Goal: Answer question/provide support: Share knowledge or assist other users

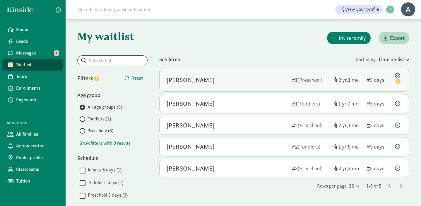
click at [233, 81] on div "[PERSON_NAME]" at bounding box center [226, 79] width 121 height 9
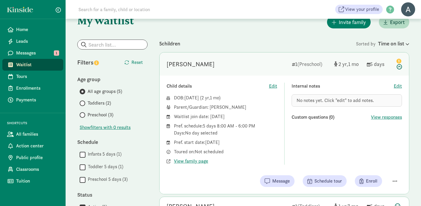
scroll to position [16, 0]
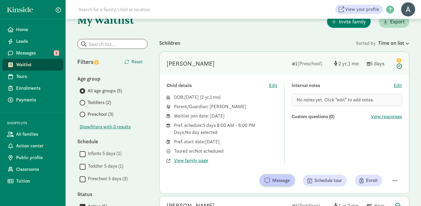
click at [284, 180] on span "Message" at bounding box center [281, 180] width 18 height 7
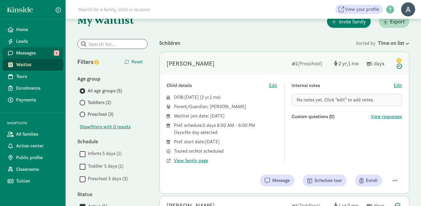
click at [35, 51] on span "Messages" at bounding box center [37, 52] width 42 height 7
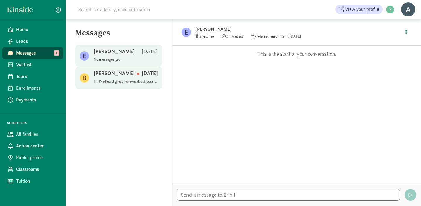
click at [128, 83] on p "Hi, I've heard great reviews about your preschool from multiple families in our…" at bounding box center [126, 81] width 64 height 5
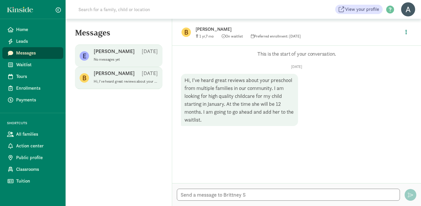
click at [123, 62] on span "Erin I Aug 12 No messages yet" at bounding box center [126, 56] width 64 height 16
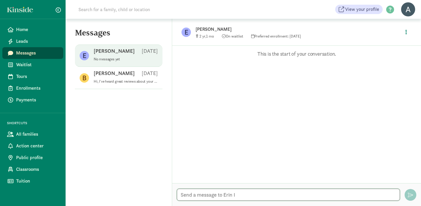
click at [257, 198] on textarea at bounding box center [288, 194] width 223 height 12
click at [406, 31] on icon "button" at bounding box center [405, 31] width 1 height 5
click at [400, 44] on link "View family page" at bounding box center [393, 45] width 42 height 7
click at [229, 194] on textarea "Hello Erin" at bounding box center [288, 194] width 223 height 12
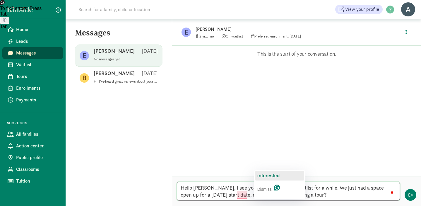
click at [270, 174] on span "interested" at bounding box center [268, 175] width 22 height 5
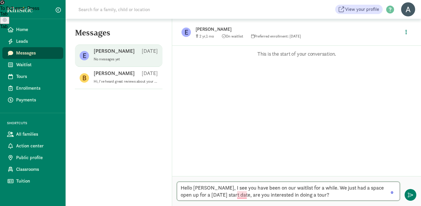
click at [299, 195] on textarea "Hello Erin, I see you have been on our waitlist for a while. We just had a spac…" at bounding box center [288, 190] width 223 height 19
click at [325, 195] on textarea "Hello Erin, I see you have been on our waitlist for a while. We just had a spac…" at bounding box center [288, 190] width 223 height 19
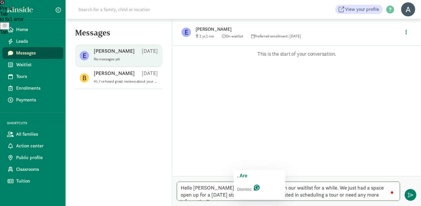
click at [245, 175] on span ". Are" at bounding box center [242, 175] width 10 height 5
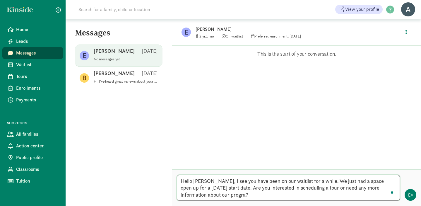
type textarea "Hello Erin, I see you have been on our waitlist for a while. We just had a spac…"
drag, startPoint x: 227, startPoint y: 195, endPoint x: 181, endPoint y: 183, distance: 48.6
click at [181, 183] on textarea "Hello Erin, I see you have been on our waitlist for a while. We just had a spac…" at bounding box center [288, 188] width 223 height 26
click at [233, 194] on textarea "Hello Erin, I see you have been on our waitlist for a while. We just had a spac…" at bounding box center [288, 188] width 223 height 26
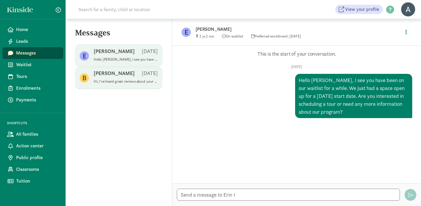
click at [126, 80] on p "Hi, I've heard great reviews about your preschool from multiple families in our…" at bounding box center [126, 81] width 64 height 5
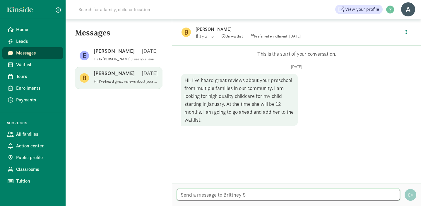
click at [220, 195] on textarea at bounding box center [288, 194] width 223 height 12
paste textarea "Hello Erin, I see you have been on our waitlist for a while. We just had a spac…"
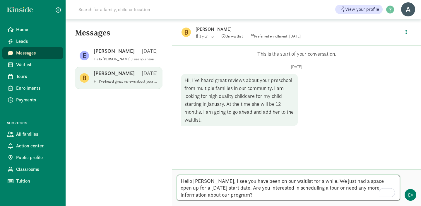
click at [202, 182] on textarea "Hello Erin, I see you have been on our waitlist for a while. We just had a spac…" at bounding box center [288, 188] width 223 height 26
type textarea "Hello Brittney, I see you have been on our waitlist for a while. We just had a …"
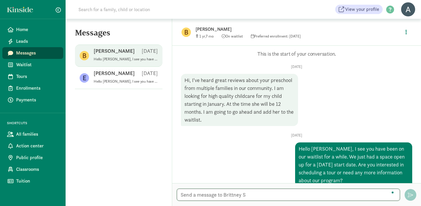
scroll to position [11, 0]
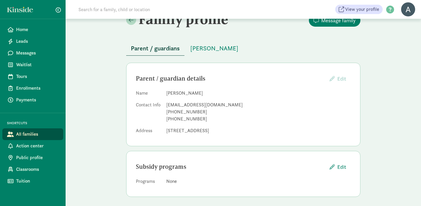
scroll to position [17, 0]
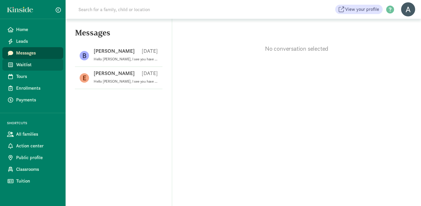
click at [36, 66] on span "Waitlist" at bounding box center [37, 64] width 42 height 7
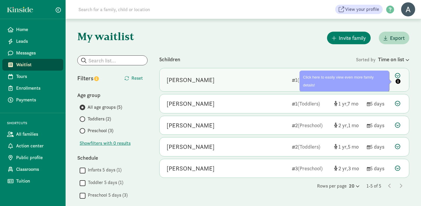
click at [260, 87] on div "[PERSON_NAME] 1 (Preschool) 2 1 5 days" at bounding box center [283, 79] width 249 height 23
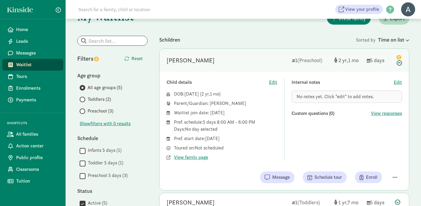
scroll to position [14, 0]
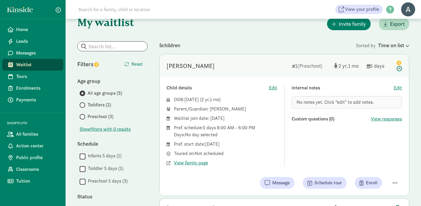
click at [399, 69] on icon at bounding box center [398, 65] width 7 height 12
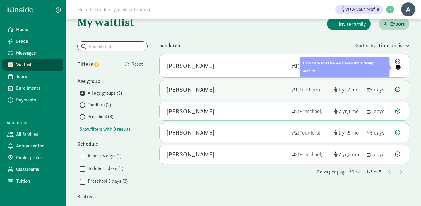
click at [399, 89] on icon at bounding box center [397, 89] width 5 height 5
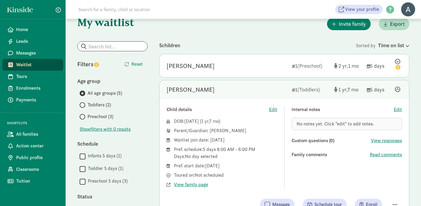
click at [397, 90] on icon at bounding box center [397, 89] width 5 height 5
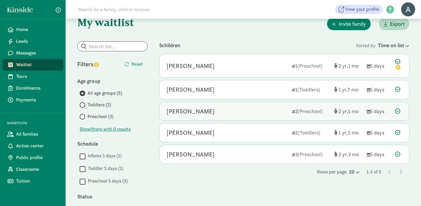
click at [398, 109] on icon at bounding box center [397, 110] width 5 height 5
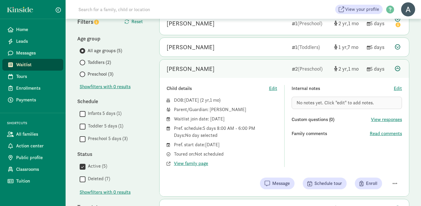
scroll to position [57, 0]
click at [279, 187] on button "Message" at bounding box center [277, 183] width 35 height 12
click at [399, 70] on icon at bounding box center [397, 68] width 5 height 5
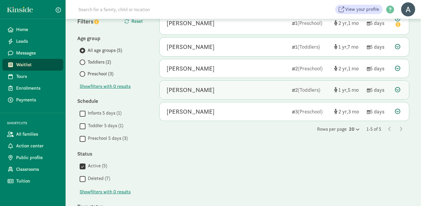
click at [398, 89] on icon at bounding box center [397, 89] width 5 height 5
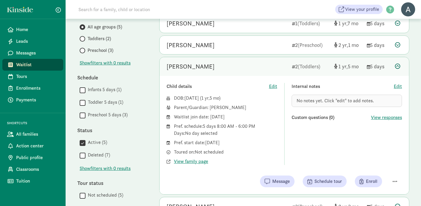
scroll to position [81, 0]
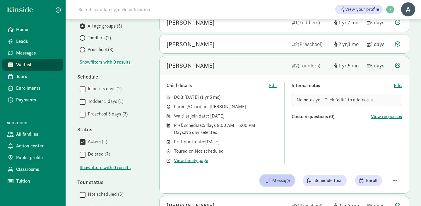
click at [279, 181] on span "Message" at bounding box center [281, 180] width 18 height 7
click at [399, 67] on icon at bounding box center [397, 65] width 5 height 5
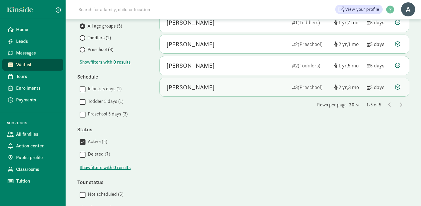
click at [238, 92] on div "Bennett Reams 3 (Preschool) 2 3 5 days" at bounding box center [283, 87] width 249 height 19
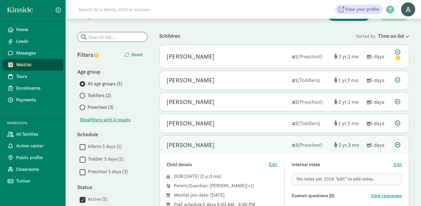
scroll to position [21, 0]
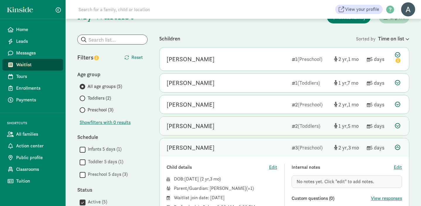
click at [396, 126] on icon at bounding box center [397, 125] width 5 height 5
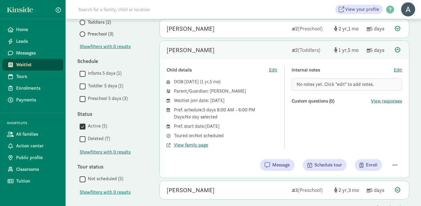
scroll to position [97, 0]
click at [181, 145] on span "View family page" at bounding box center [191, 144] width 34 height 7
click at [398, 49] on icon at bounding box center [397, 49] width 5 height 5
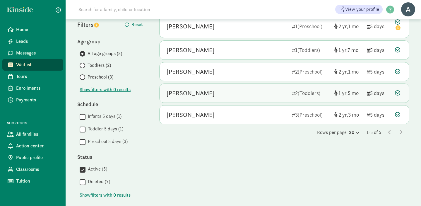
scroll to position [53, 0]
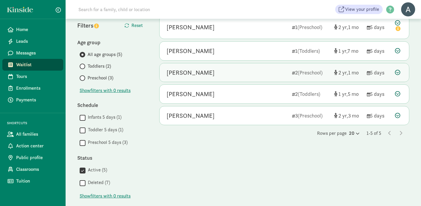
click at [398, 72] on icon at bounding box center [397, 72] width 5 height 5
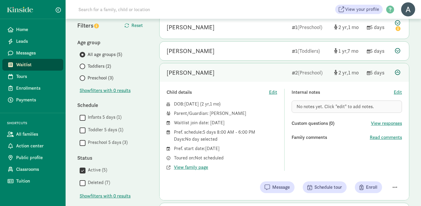
click at [399, 72] on icon at bounding box center [397, 72] width 5 height 5
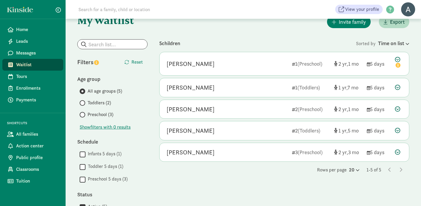
scroll to position [14, 0]
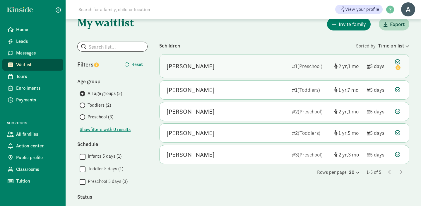
click at [397, 61] on icon at bounding box center [398, 65] width 7 height 12
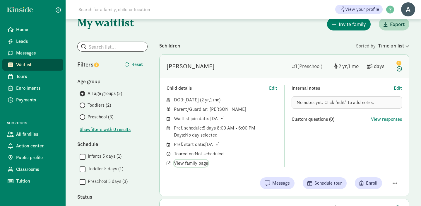
click at [184, 163] on span "View family page" at bounding box center [191, 162] width 34 height 7
click at [400, 69] on icon at bounding box center [398, 65] width 7 height 12
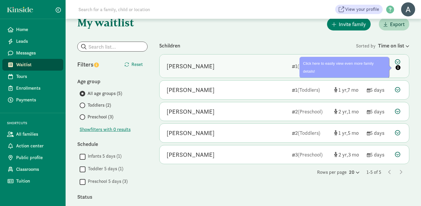
click at [398, 68] on icon "info" at bounding box center [397, 67] width 5 height 5
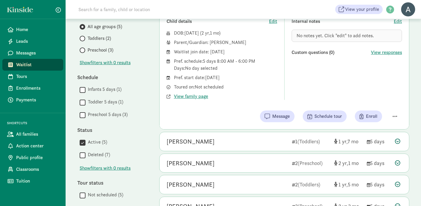
scroll to position [80, 0]
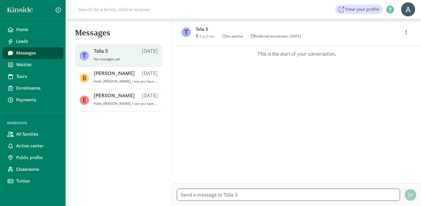
click at [223, 196] on textarea at bounding box center [288, 194] width 223 height 12
paste textarea "Hello Erin, I see you have been on our waitlist for a while. We just had a spac…"
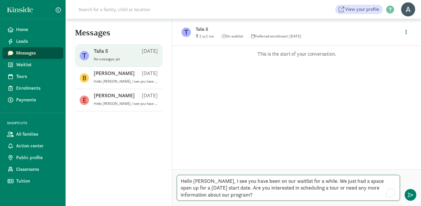
click at [202, 181] on textarea "Hello Erin, I see you have been on our waitlist for a while. We just had a spac…" at bounding box center [288, 188] width 223 height 26
type textarea "Hello Talia, I see you have been on our waitlist for a while. We just had a spa…"
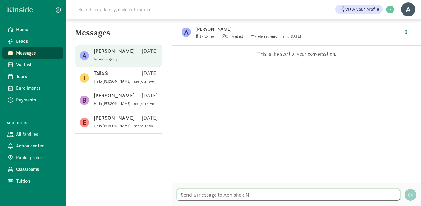
click at [213, 195] on textarea at bounding box center [288, 194] width 223 height 12
paste textarea "Hello [PERSON_NAME], I see you have been on our waitlist for a while. We just h…"
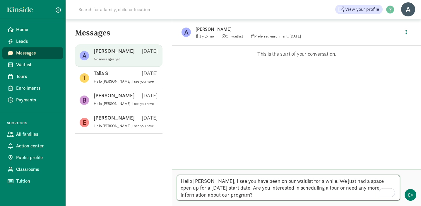
click at [202, 182] on textarea "Hello [PERSON_NAME], I see you have been on our waitlist for a while. We just h…" at bounding box center [288, 188] width 223 height 26
type textarea "Hello [PERSON_NAME], I see you have been on our waitlist for a while. We just h…"
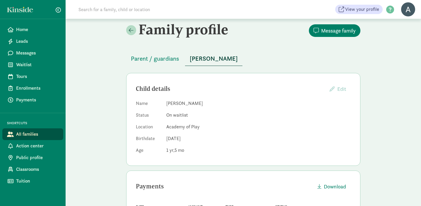
scroll to position [2, 0]
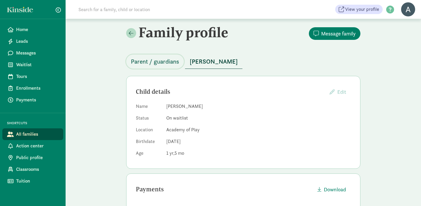
click at [163, 61] on span "Parent / guardians" at bounding box center [155, 61] width 48 height 9
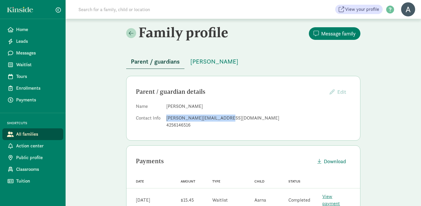
drag, startPoint x: 222, startPoint y: 119, endPoint x: 166, endPoint y: 120, distance: 55.6
click at [166, 120] on div "[PERSON_NAME][EMAIL_ADDRESS][DOMAIN_NAME]" at bounding box center [258, 117] width 184 height 7
copy div "[PERSON_NAME][EMAIL_ADDRESS][DOMAIN_NAME]"
click at [209, 64] on span "[PERSON_NAME]" at bounding box center [214, 61] width 48 height 9
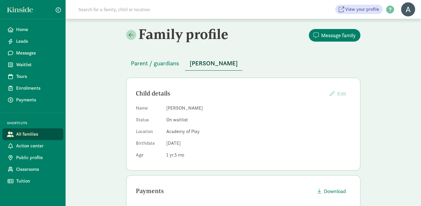
click at [27, 133] on span "All families" at bounding box center [37, 133] width 42 height 7
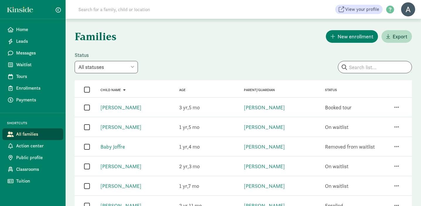
click at [135, 69] on select "All statuses Enrolled Inactive Removed from waitlist On waitlist Booked tour Le…" at bounding box center [106, 67] width 63 height 12
select select "on_waitlist"
click at [247, 145] on link "[PERSON_NAME]" at bounding box center [264, 146] width 41 height 7
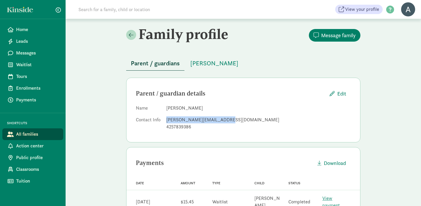
drag, startPoint x: 221, startPoint y: 120, endPoint x: 166, endPoint y: 119, distance: 55.0
click at [166, 119] on div "[PERSON_NAME][EMAIL_ADDRESS][DOMAIN_NAME]" at bounding box center [258, 119] width 184 height 7
copy div "[PERSON_NAME][EMAIL_ADDRESS][DOMAIN_NAME]"
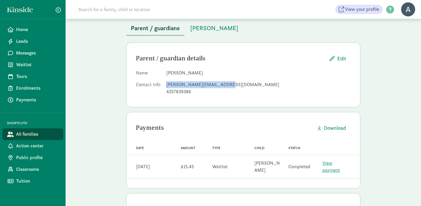
scroll to position [0, 0]
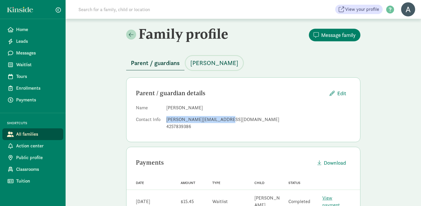
click at [205, 63] on span "[PERSON_NAME]" at bounding box center [214, 62] width 48 height 9
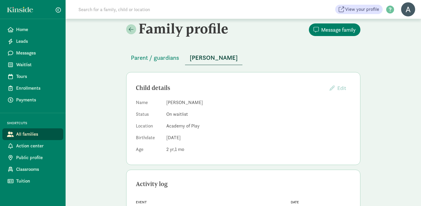
scroll to position [6, 0]
click at [163, 56] on span "Parent / guardians" at bounding box center [155, 57] width 48 height 9
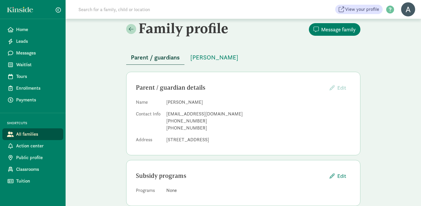
scroll to position [17, 0]
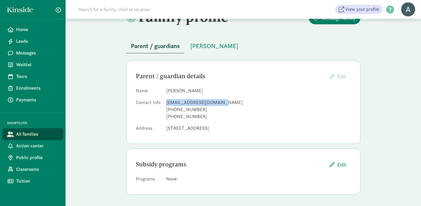
drag, startPoint x: 221, startPoint y: 102, endPoint x: 166, endPoint y: 100, distance: 54.5
click at [166, 100] on div "[EMAIL_ADDRESS][DOMAIN_NAME]" at bounding box center [258, 102] width 184 height 7
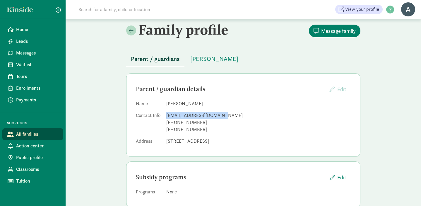
scroll to position [0, 0]
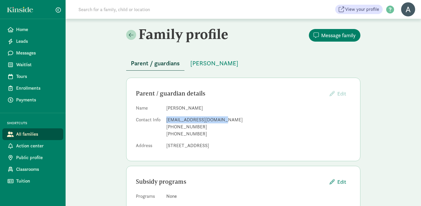
copy div "[EMAIL_ADDRESS][DOMAIN_NAME]"
